Goal: Information Seeking & Learning: Find specific fact

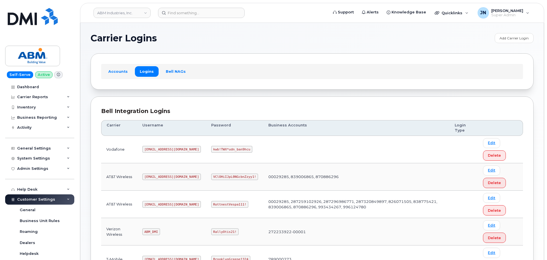
scroll to position [89, 0]
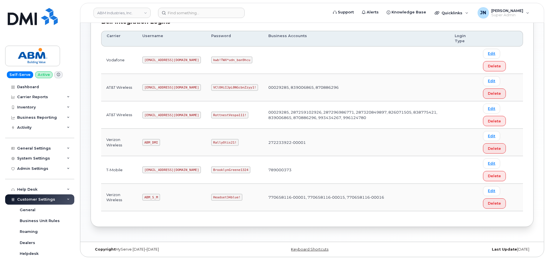
click at [151, 196] on code "ABM_S_M" at bounding box center [150, 197] width 17 height 7
copy code "ABM_S_M"
click at [211, 195] on code "Headset34blue!" at bounding box center [226, 197] width 31 height 7
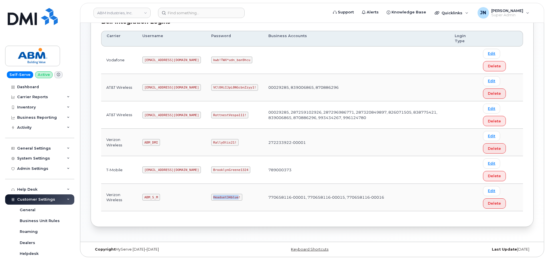
click at [211, 196] on code "Headset34blue!" at bounding box center [226, 197] width 31 height 7
click at [153, 197] on code "ABM_S_M" at bounding box center [150, 197] width 17 height 7
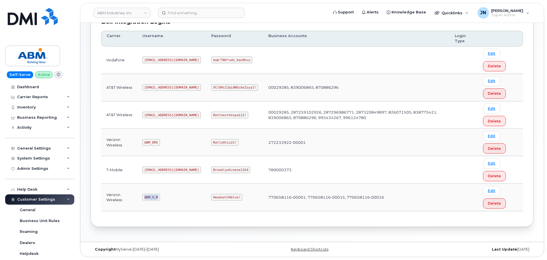
click at [153, 197] on code "ABM_S_M" at bounding box center [150, 197] width 17 height 7
copy code "ABM_S_M"
click at [211, 198] on code "Headset34blue!" at bounding box center [226, 197] width 31 height 7
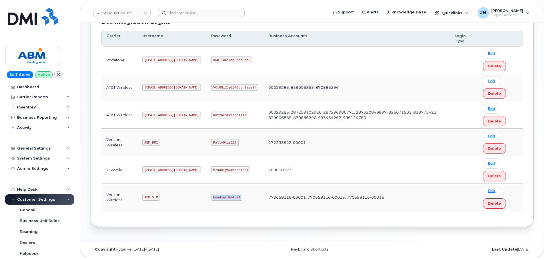
copy code "Headset34blue!"
